Goal: Task Accomplishment & Management: Manage account settings

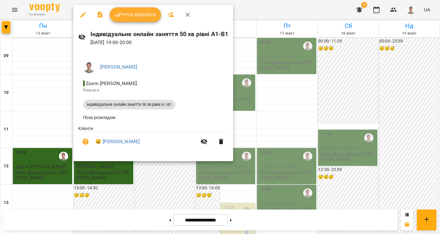
scroll to position [275, 0]
click at [127, 12] on span "Урок відбувся" at bounding box center [136, 14] width 42 height 7
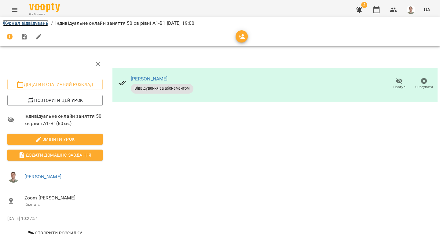
click at [27, 23] on link "Журнал відвідувань" at bounding box center [25, 23] width 46 height 6
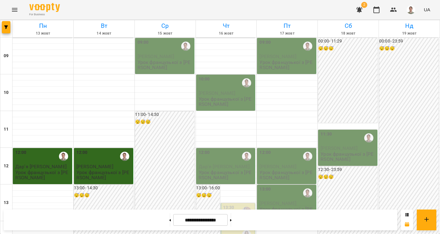
click at [100, 152] on div "12:00" at bounding box center [103, 156] width 55 height 14
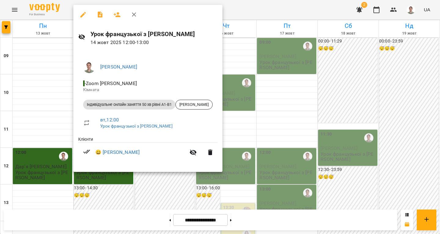
click at [132, 15] on icon "button" at bounding box center [133, 14] width 7 height 7
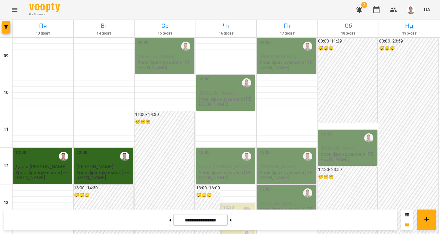
scroll to position [275, 0]
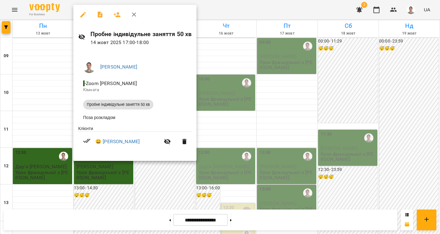
click at [136, 16] on icon "button" at bounding box center [133, 14] width 7 height 7
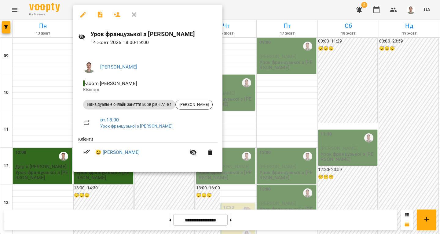
click at [132, 15] on icon "button" at bounding box center [133, 14] width 7 height 7
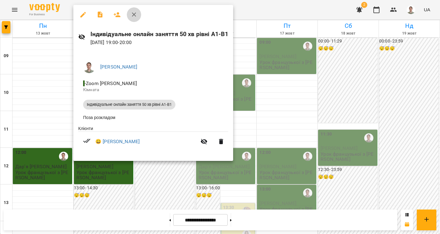
click at [136, 14] on icon "button" at bounding box center [133, 14] width 7 height 7
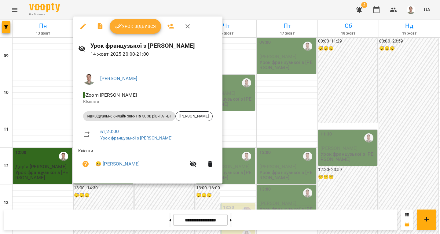
click at [187, 27] on icon "button" at bounding box center [187, 26] width 7 height 7
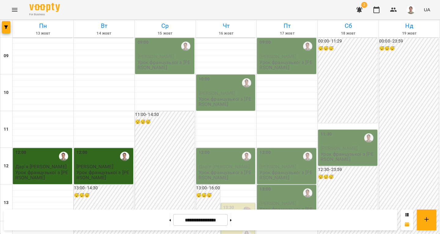
scroll to position [275, 0]
click at [170, 220] on icon at bounding box center [171, 220] width 2 height 2
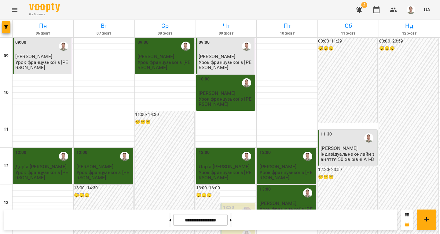
scroll to position [283, 0]
click at [232, 224] on button at bounding box center [231, 219] width 2 height 13
type input "**********"
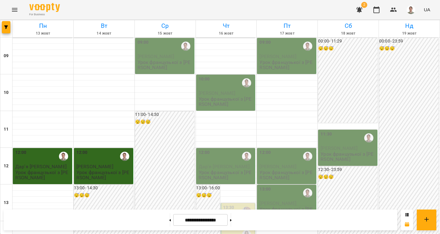
scroll to position [314, 0]
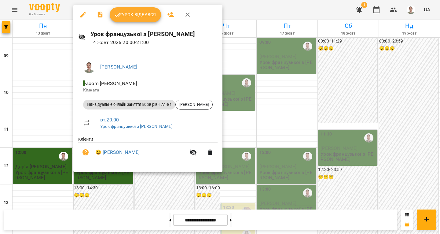
click at [124, 13] on span "Урок відбувся" at bounding box center [136, 14] width 42 height 7
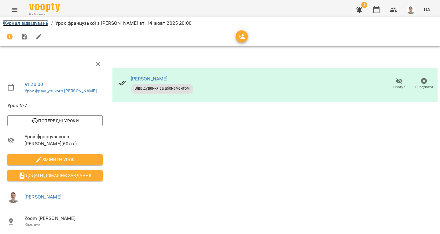
click at [37, 22] on link "Журнал відвідувань" at bounding box center [25, 23] width 46 height 6
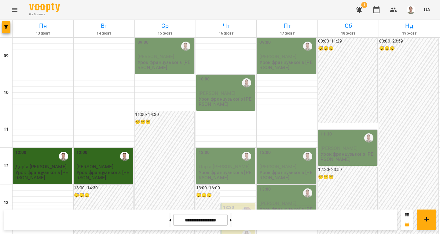
scroll to position [314, 0]
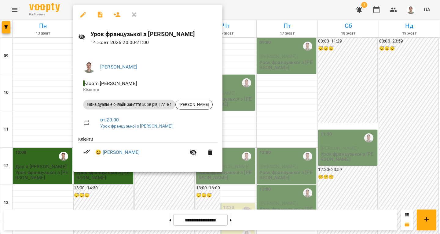
click at [133, 15] on icon "button" at bounding box center [133, 14] width 7 height 7
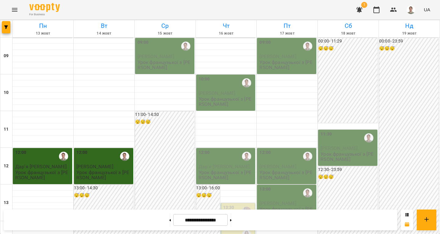
scroll to position [61, 0]
click at [360, 10] on icon "button" at bounding box center [359, 10] width 6 height 6
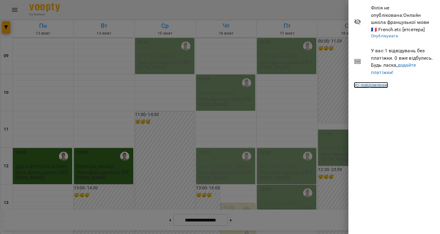
click at [382, 86] on link "Усі повідомлення" at bounding box center [371, 85] width 34 height 6
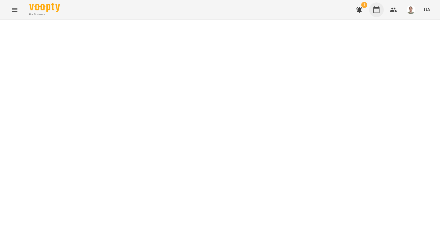
click at [375, 14] on button "button" at bounding box center [376, 9] width 15 height 15
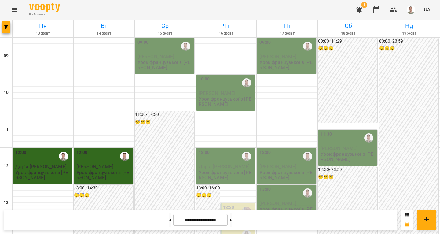
scroll to position [244, 0]
